Goal: Task Accomplishment & Management: Use online tool/utility

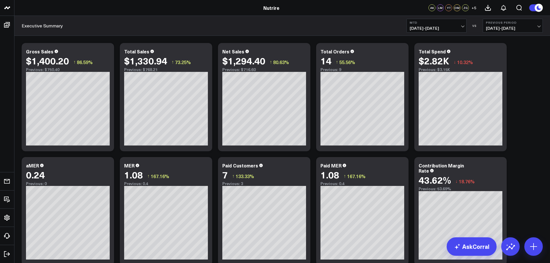
click at [461, 27] on span "[DATE] - [DATE]" at bounding box center [437, 28] width 54 height 5
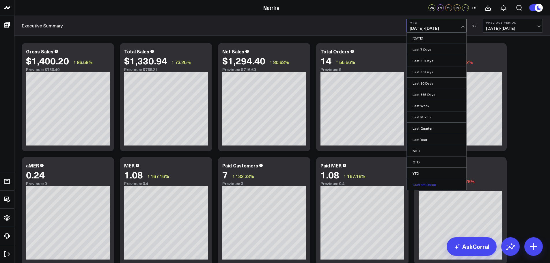
click at [421, 181] on link "Custom Dates" at bounding box center [437, 184] width 60 height 11
select select "9"
select select "2025"
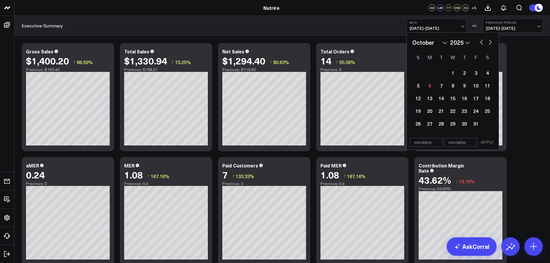
click at [445, 42] on select "January February March April May June July August September October November De…" at bounding box center [430, 42] width 35 height 9
select select "8"
select select "2025"
click at [429, 75] on div "1" at bounding box center [430, 73] width 12 height 12
type input "[DATE]"
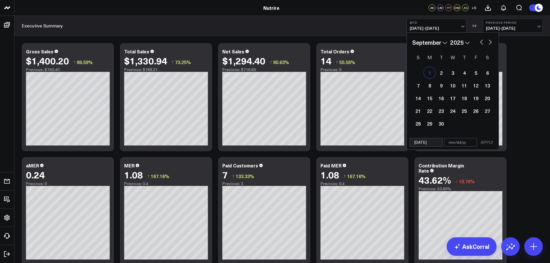
select select "8"
select select "2025"
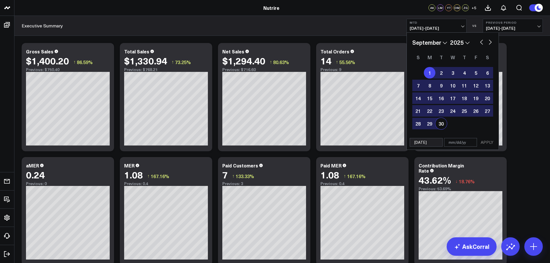
click at [442, 127] on div "30" at bounding box center [442, 124] width 12 height 12
type input "[DATE]"
select select "8"
select select "2025"
click at [482, 145] on button "APPLY" at bounding box center [487, 142] width 17 height 9
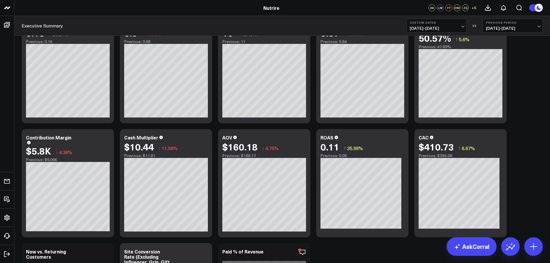
scroll to position [173, 0]
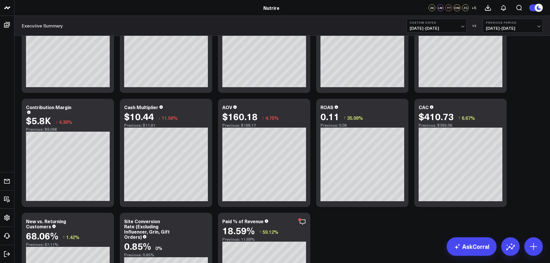
click at [464, 28] on span "[DATE] - [DATE]" at bounding box center [437, 28] width 54 height 5
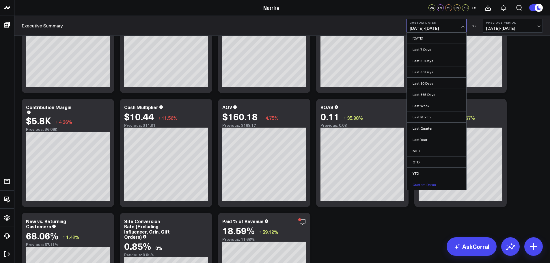
click at [425, 185] on link "Custom Dates" at bounding box center [437, 184] width 60 height 11
select select "9"
select select "2025"
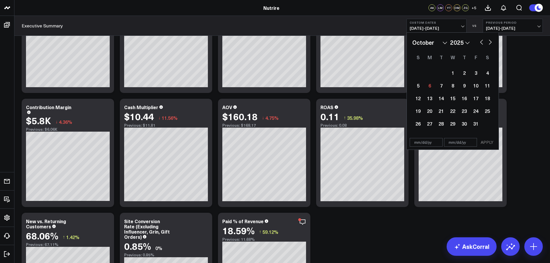
click at [481, 40] on button "button" at bounding box center [482, 41] width 6 height 7
select select "8"
select select "2025"
click at [481, 40] on button "button" at bounding box center [482, 41] width 6 height 7
select select "7"
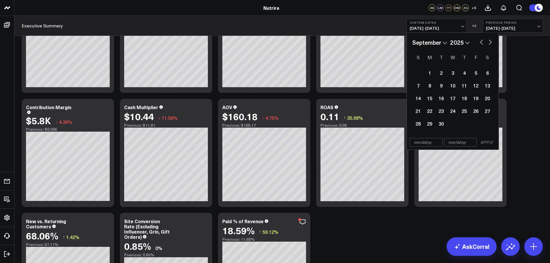
select select "2025"
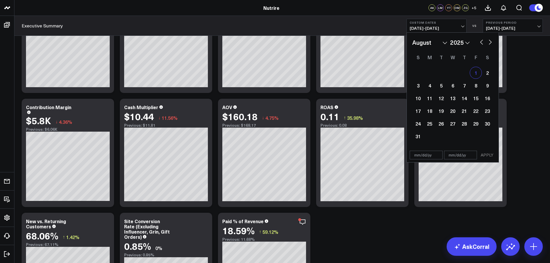
click at [477, 73] on div "1" at bounding box center [476, 73] width 12 height 12
type input "[DATE]"
select select "7"
select select "2025"
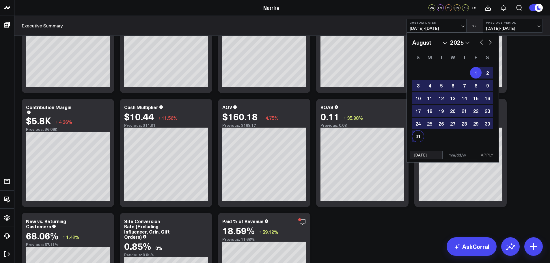
click at [419, 139] on div "31" at bounding box center [419, 137] width 12 height 12
type input "[DATE]"
select select "7"
select select "2025"
click at [482, 153] on button "APPLY" at bounding box center [487, 155] width 17 height 9
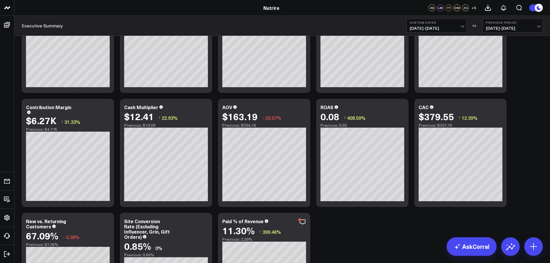
click at [465, 27] on button "Custom Dates [DATE] - [DATE]" at bounding box center [437, 26] width 60 height 14
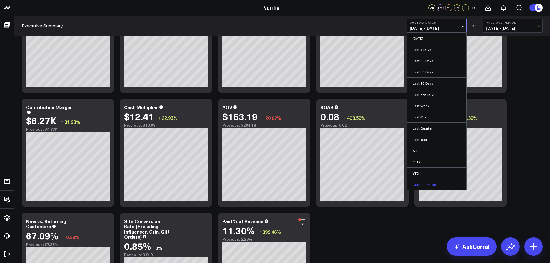
click at [420, 185] on link "Custom Dates" at bounding box center [437, 184] width 60 height 11
select select "9"
select select "2025"
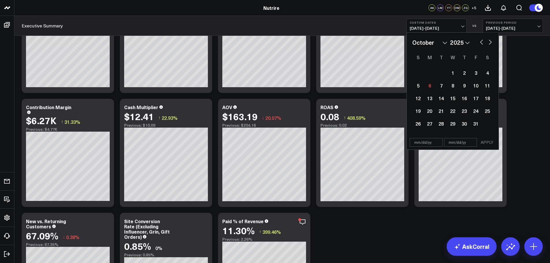
click at [481, 43] on button "button" at bounding box center [482, 41] width 6 height 7
select select "8"
select select "2025"
click at [481, 43] on button "button" at bounding box center [482, 41] width 6 height 7
select select "7"
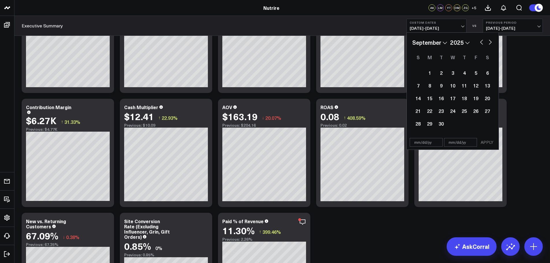
select select "2025"
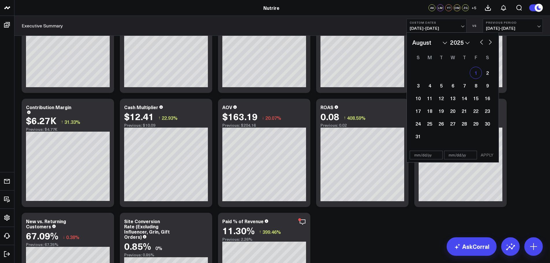
click at [473, 71] on div "1" at bounding box center [476, 73] width 12 height 12
type input "[DATE]"
select select "7"
select select "2025"
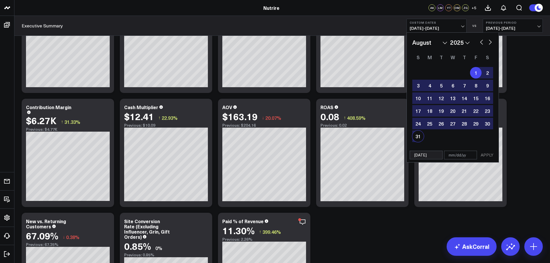
click at [416, 134] on div "31" at bounding box center [419, 137] width 12 height 12
type input "[DATE]"
select select "7"
select select "2025"
click at [492, 156] on button "APPLY" at bounding box center [487, 155] width 17 height 9
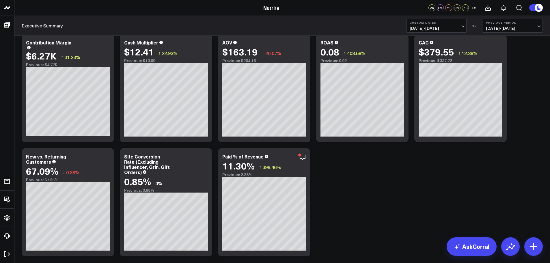
scroll to position [192, 0]
